Goal: Transaction & Acquisition: Purchase product/service

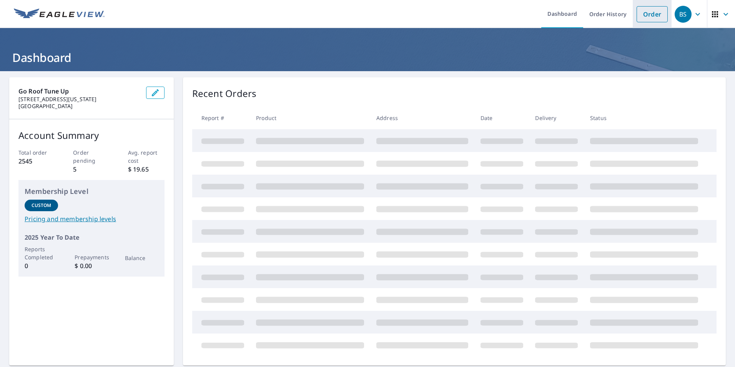
click at [651, 16] on link "Order" at bounding box center [652, 14] width 31 height 16
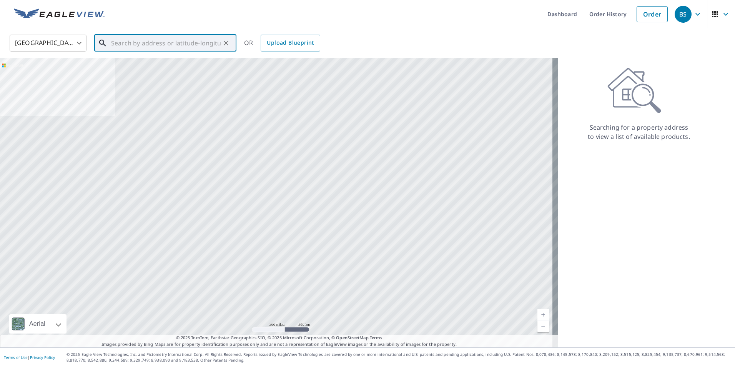
click at [151, 47] on input "text" at bounding box center [166, 43] width 110 height 22
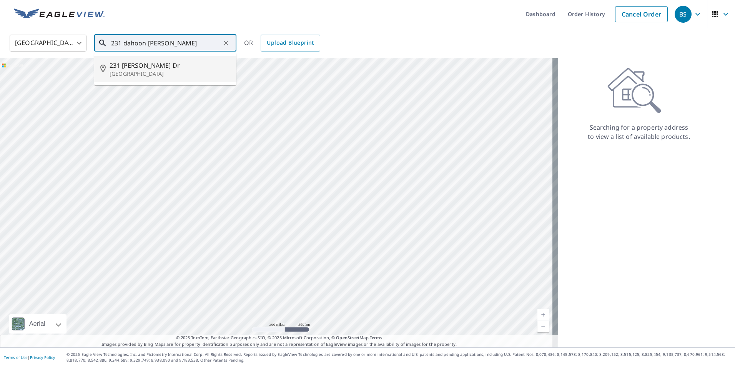
click at [143, 77] on p "[GEOGRAPHIC_DATA]" at bounding box center [170, 74] width 121 height 8
type input "[STREET_ADDRESS][PERSON_NAME]"
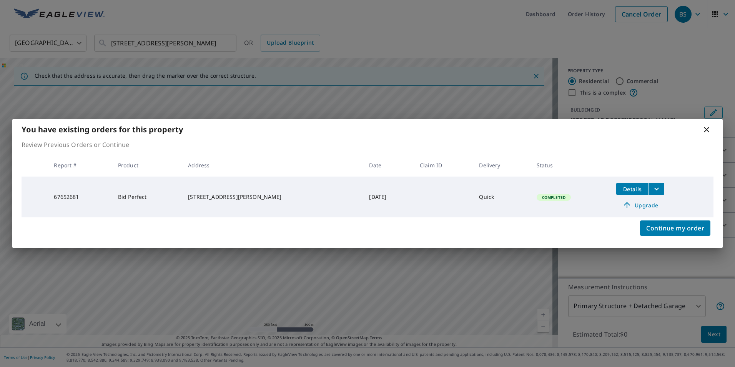
click at [627, 206] on icon at bounding box center [627, 204] width 9 height 9
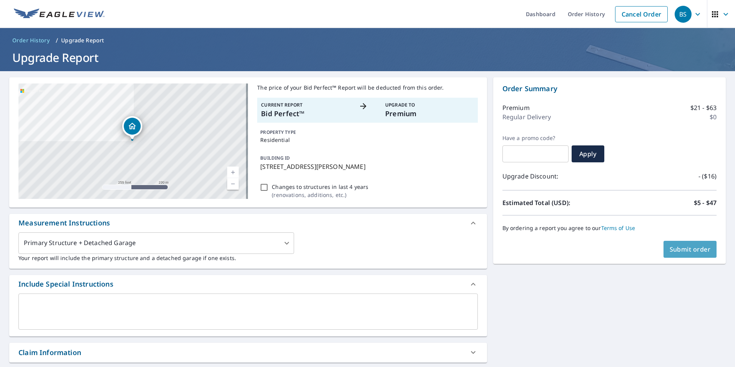
click at [679, 250] on span "Submit order" at bounding box center [690, 249] width 41 height 8
checkbox input "true"
